Goal: Task Accomplishment & Management: Use online tool/utility

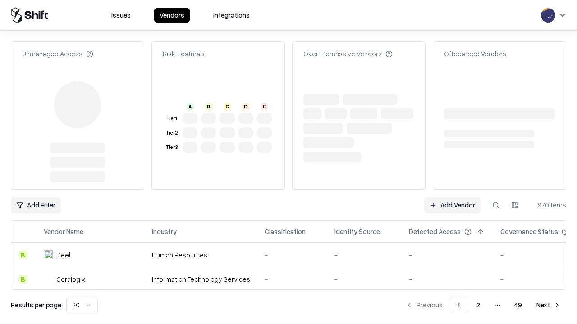
click at [452, 197] on link "Add Vendor" at bounding box center [452, 205] width 56 height 16
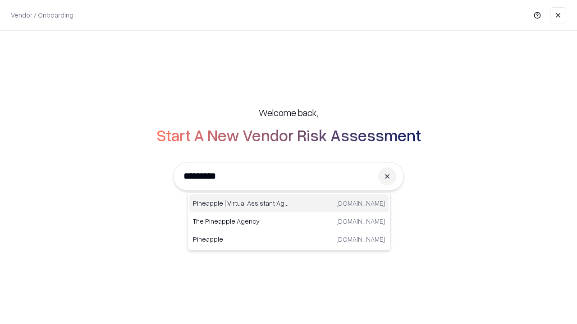
click at [289, 204] on div "Pineapple | Virtual Assistant Agency [DOMAIN_NAME]" at bounding box center [288, 204] width 199 height 18
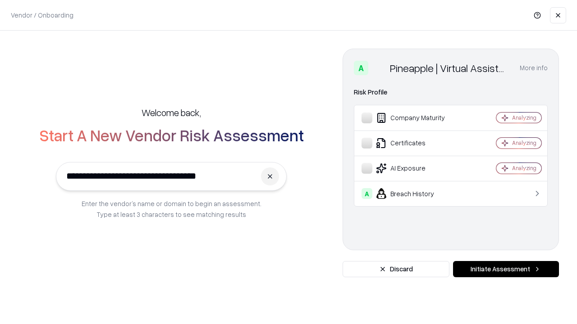
type input "**********"
click at [506, 269] on button "Initiate Assessment" at bounding box center [506, 269] width 106 height 16
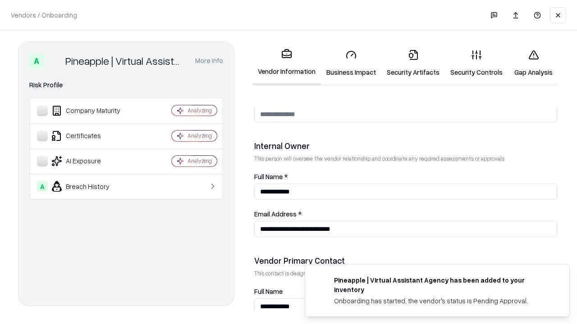
scroll to position [467, 0]
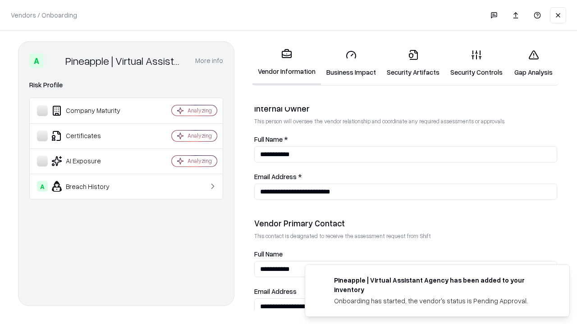
click at [351, 63] on link "Business Impact" at bounding box center [351, 63] width 60 height 42
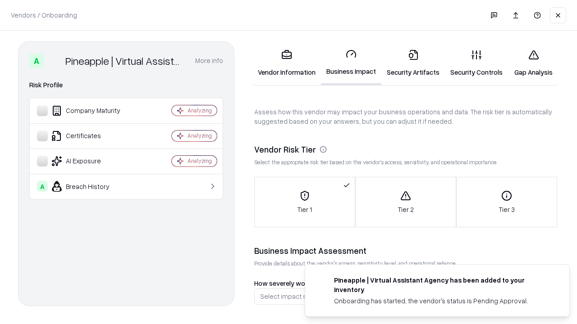
click at [413, 63] on link "Security Artifacts" at bounding box center [413, 63] width 64 height 42
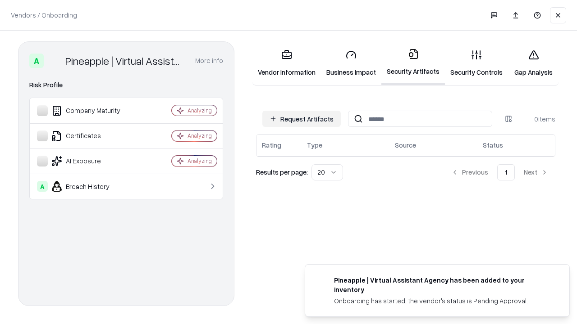
click at [301, 119] on button "Request Artifacts" at bounding box center [301, 119] width 78 height 16
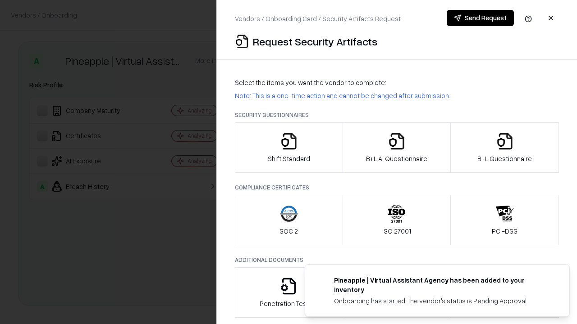
click at [288, 148] on icon "button" at bounding box center [289, 141] width 18 height 18
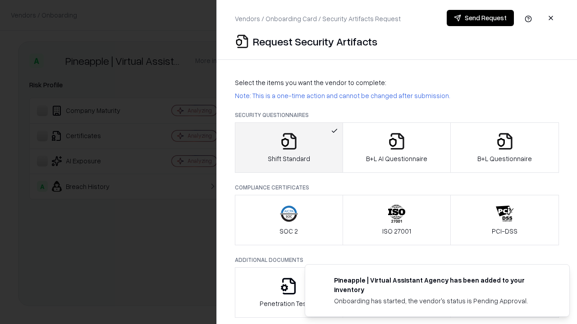
click at [480, 18] on button "Send Request" at bounding box center [479, 18] width 67 height 16
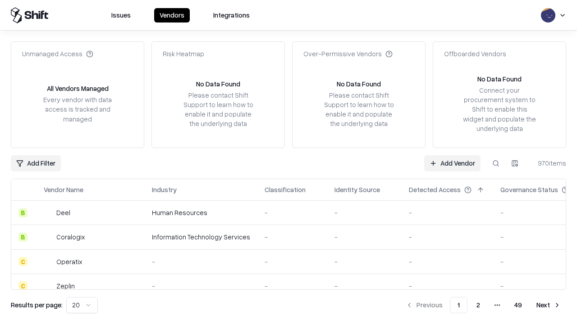
click at [496, 163] on button at bounding box center [495, 163] width 16 height 16
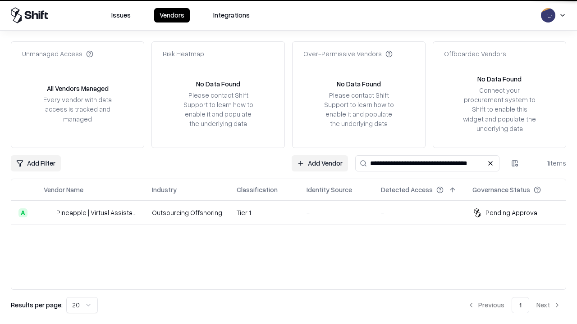
type input "**********"
click at [294, 213] on td "Tier 1" at bounding box center [264, 213] width 70 height 24
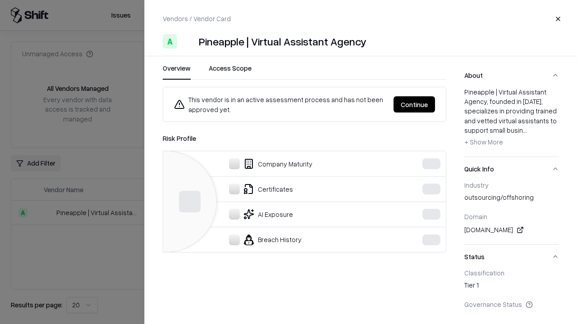
click at [435, 105] on button "Continue" at bounding box center [413, 104] width 41 height 16
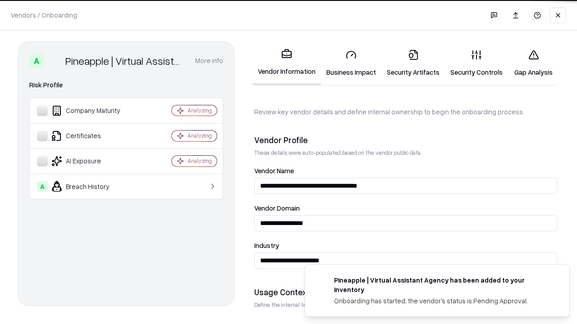
click at [413, 63] on link "Security Artifacts" at bounding box center [413, 63] width 64 height 42
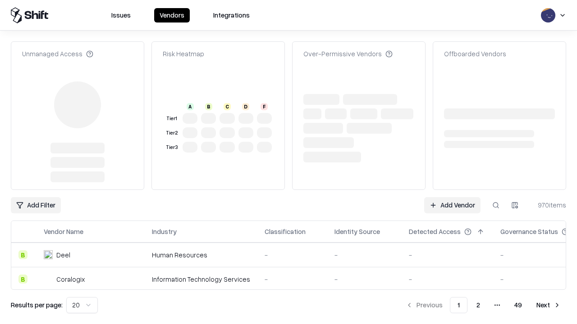
click at [452, 205] on link "Add Vendor" at bounding box center [452, 205] width 56 height 16
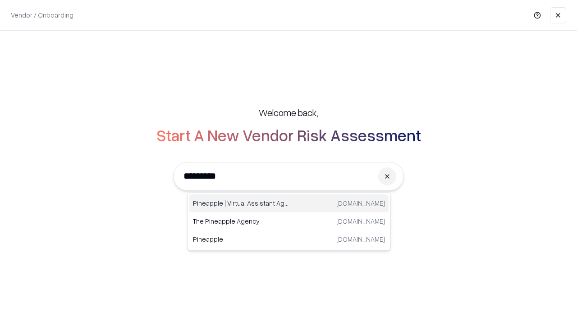
click at [289, 204] on div "Pineapple | Virtual Assistant Agency [DOMAIN_NAME]" at bounding box center [288, 204] width 199 height 18
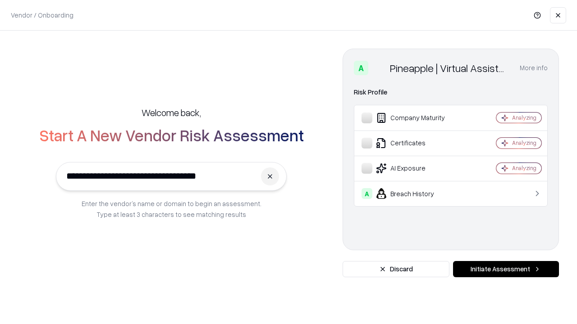
type input "**********"
click at [506, 269] on button "Initiate Assessment" at bounding box center [506, 269] width 106 height 16
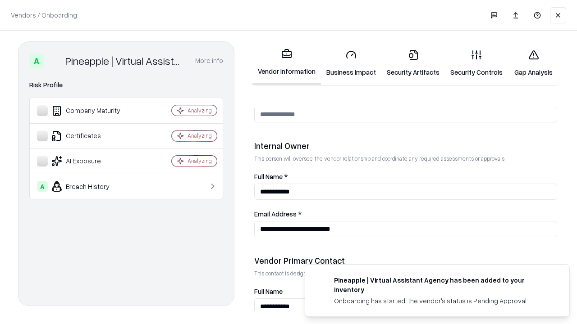
scroll to position [467, 0]
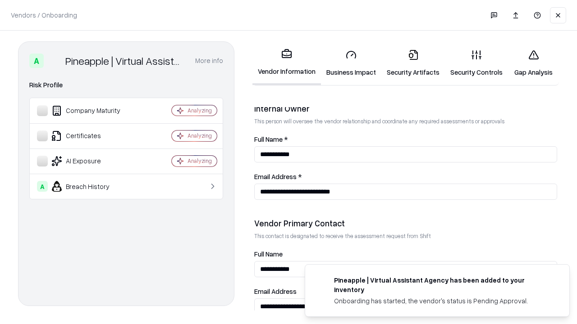
click at [533, 63] on link "Gap Analysis" at bounding box center [533, 63] width 51 height 42
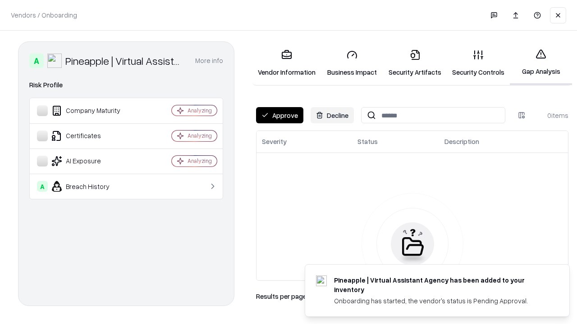
click at [279, 115] on button "Approve" at bounding box center [279, 115] width 47 height 16
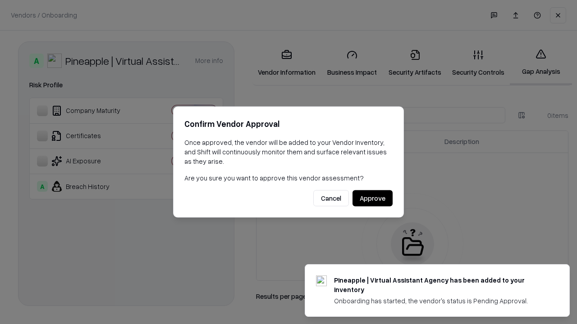
click at [372, 198] on button "Approve" at bounding box center [372, 199] width 40 height 16
